Goal: Transaction & Acquisition: Subscribe to service/newsletter

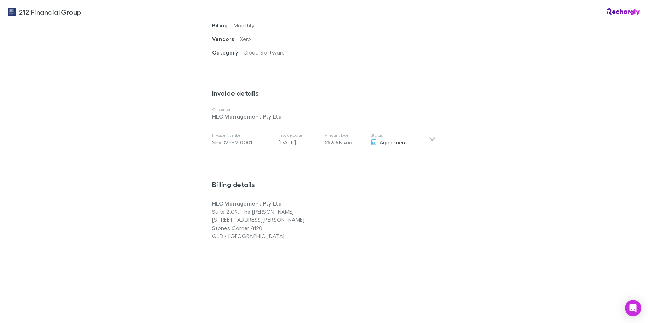
scroll to position [305, 0]
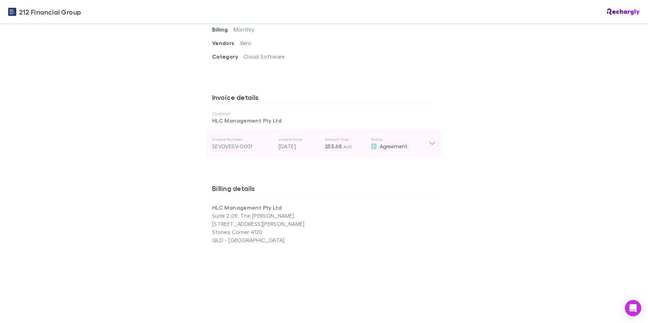
click at [429, 140] on icon at bounding box center [432, 144] width 7 height 8
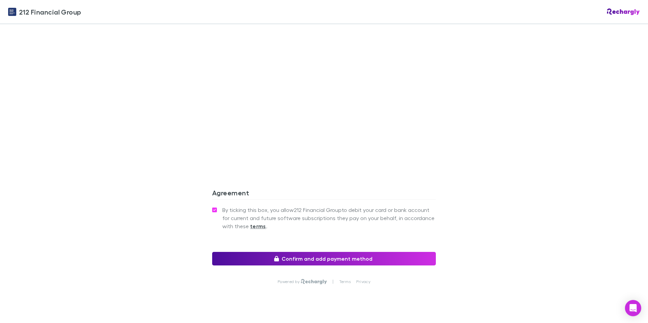
scroll to position [706, 0]
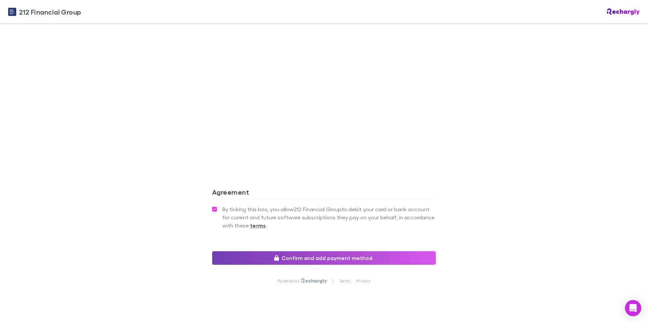
click at [352, 251] on button "Confirm and add payment method" at bounding box center [324, 258] width 224 height 14
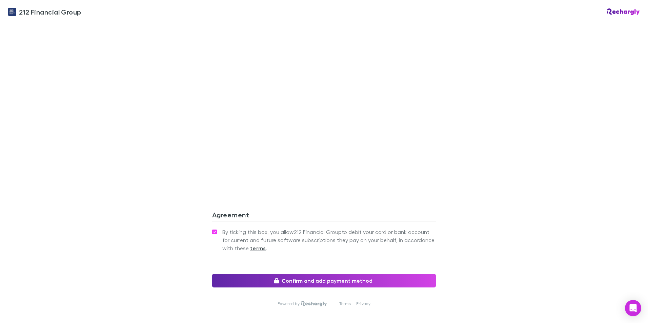
scroll to position [553, 0]
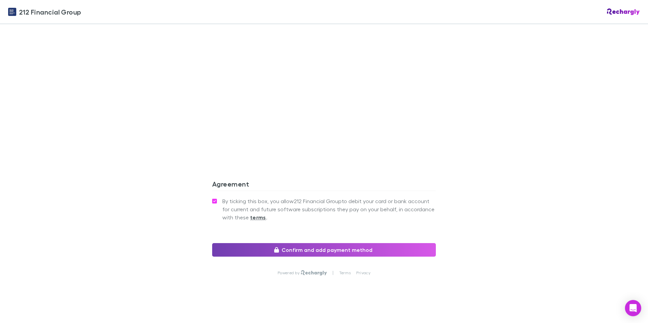
click at [344, 243] on button "Confirm and add payment method" at bounding box center [324, 250] width 224 height 14
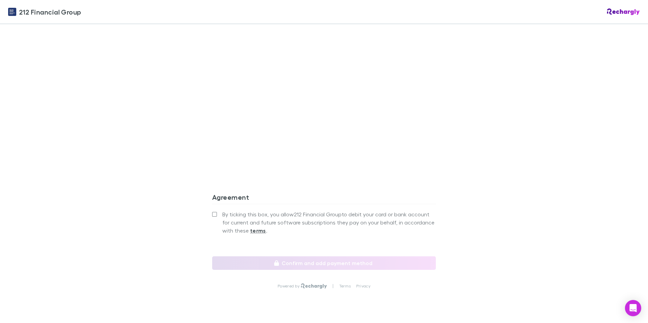
scroll to position [542, 0]
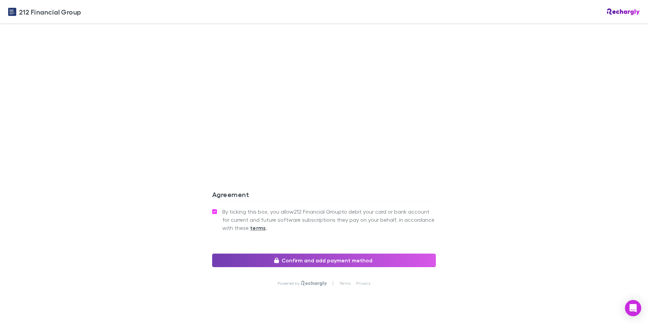
click at [335, 254] on button "Confirm and add payment method" at bounding box center [324, 261] width 224 height 14
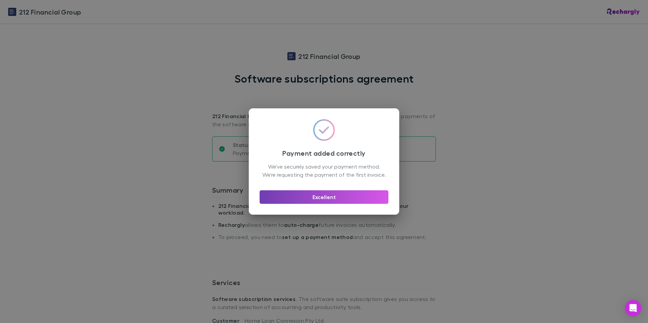
click at [359, 204] on button "Excellent" at bounding box center [324, 197] width 129 height 14
